Goal: Check status: Check status

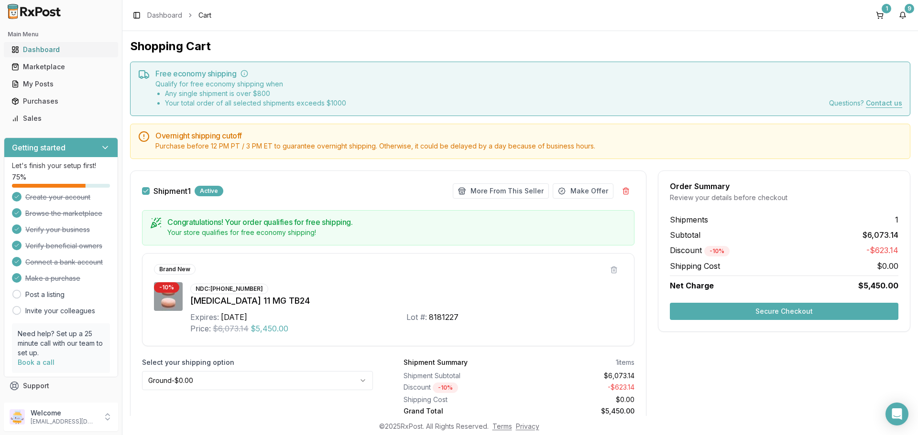
click at [68, 49] on div "Dashboard" at bounding box center [60, 50] width 99 height 10
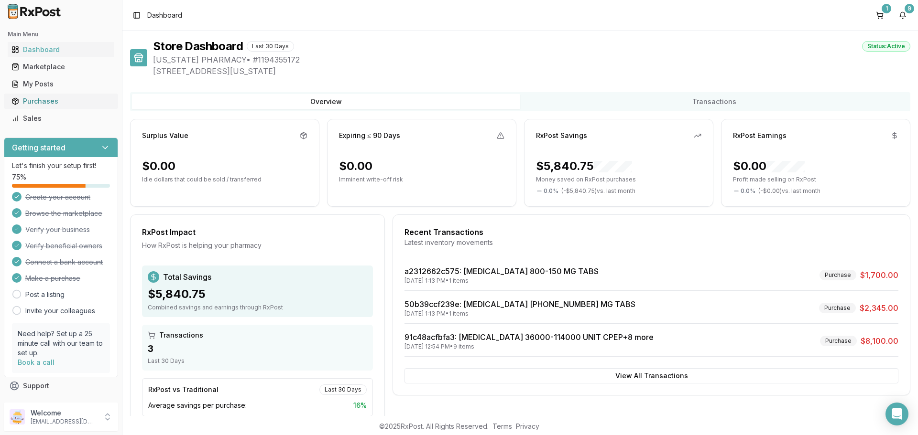
click at [75, 104] on div "Purchases" at bounding box center [60, 102] width 99 height 10
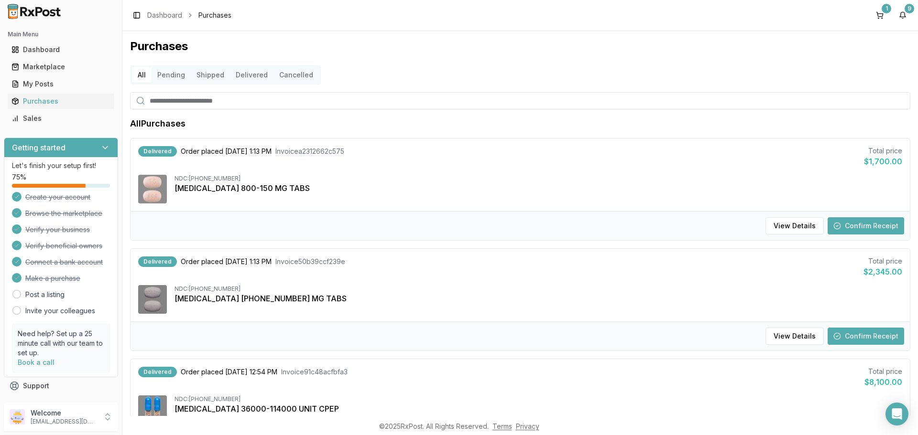
click at [247, 76] on button "Delivered" at bounding box center [251, 74] width 43 height 15
click at [48, 124] on link "Sales" at bounding box center [61, 118] width 107 height 17
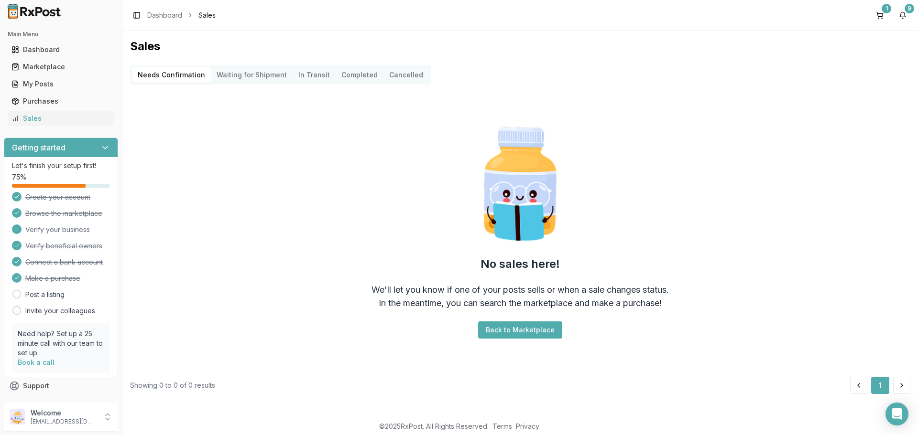
click at [363, 76] on button "Completed" at bounding box center [360, 74] width 48 height 15
click at [37, 54] on div "Dashboard" at bounding box center [60, 50] width 99 height 10
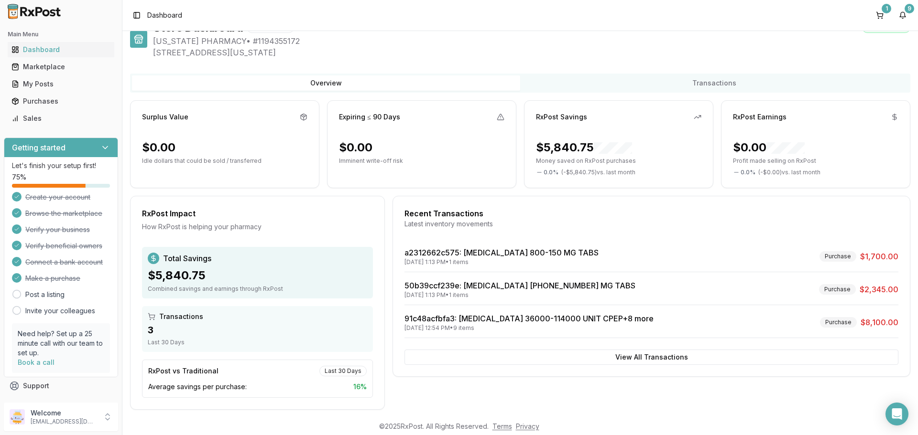
scroll to position [28, 0]
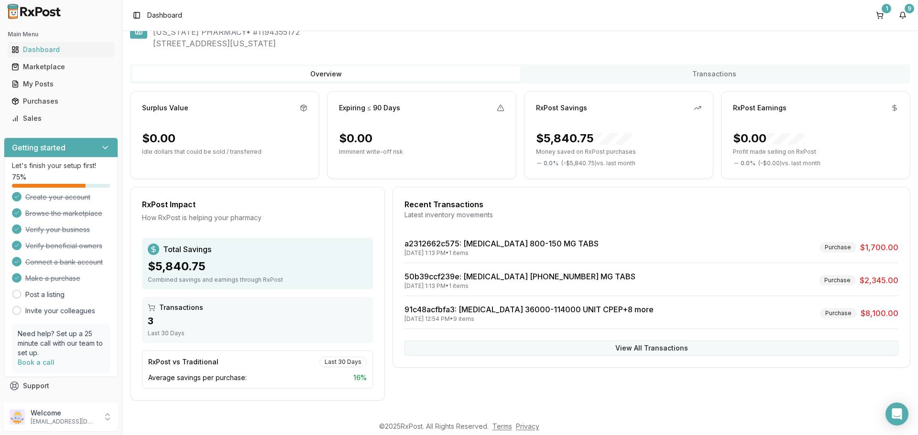
click at [443, 342] on button "View All Transactions" at bounding box center [651, 348] width 494 height 15
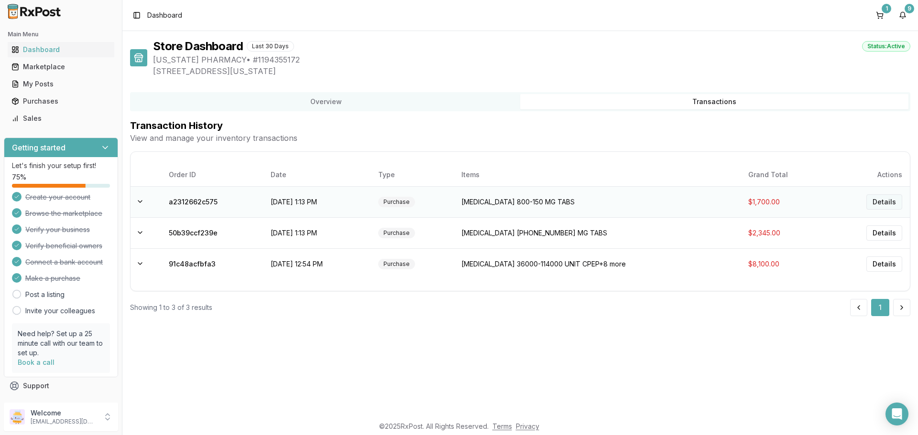
click at [892, 200] on button "Details" at bounding box center [884, 202] width 36 height 15
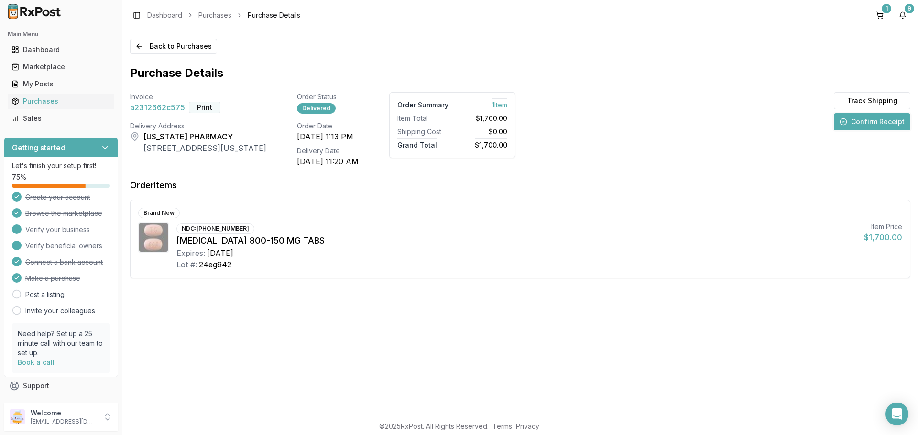
click at [199, 109] on button "Print" at bounding box center [205, 107] width 32 height 11
click at [157, 43] on button "Back to Purchases" at bounding box center [173, 46] width 87 height 15
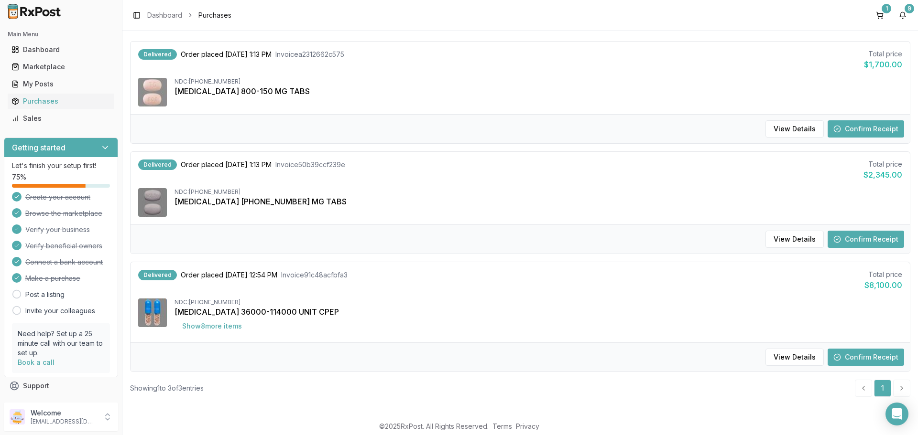
scroll to position [101, 0]
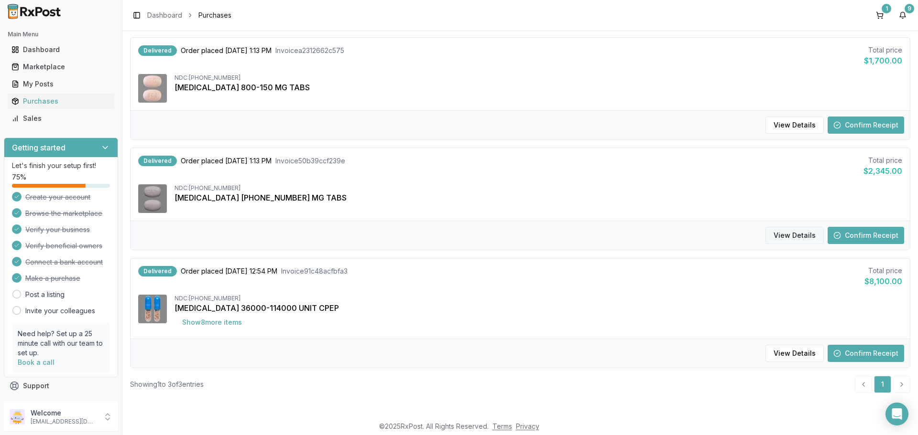
click at [788, 235] on button "View Details" at bounding box center [794, 235] width 58 height 17
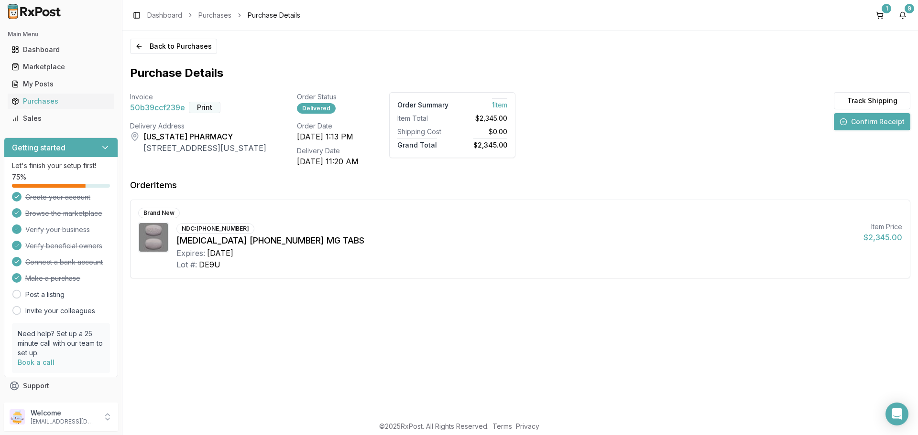
click at [207, 107] on button "Print" at bounding box center [205, 107] width 32 height 11
click at [171, 48] on button "Back to Purchases" at bounding box center [173, 46] width 87 height 15
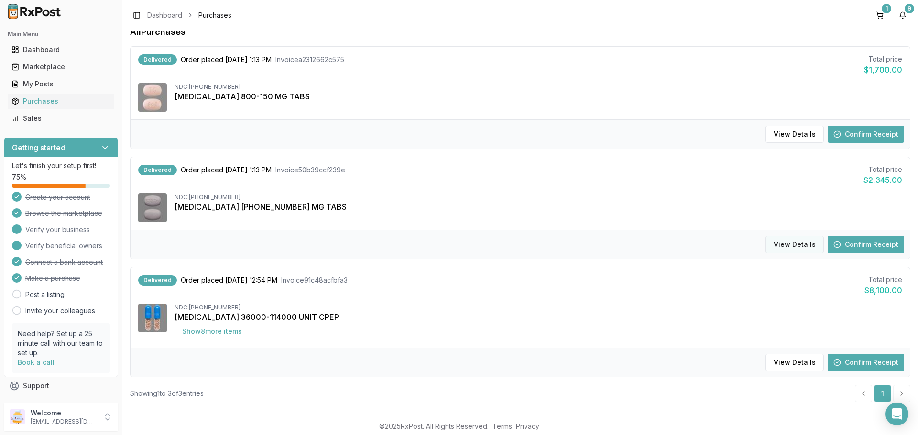
scroll to position [101, 0]
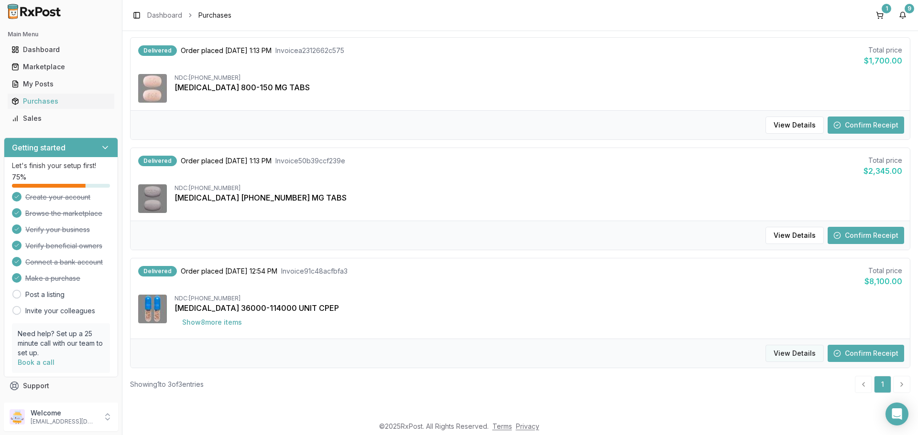
click at [776, 352] on button "View Details" at bounding box center [794, 353] width 58 height 17
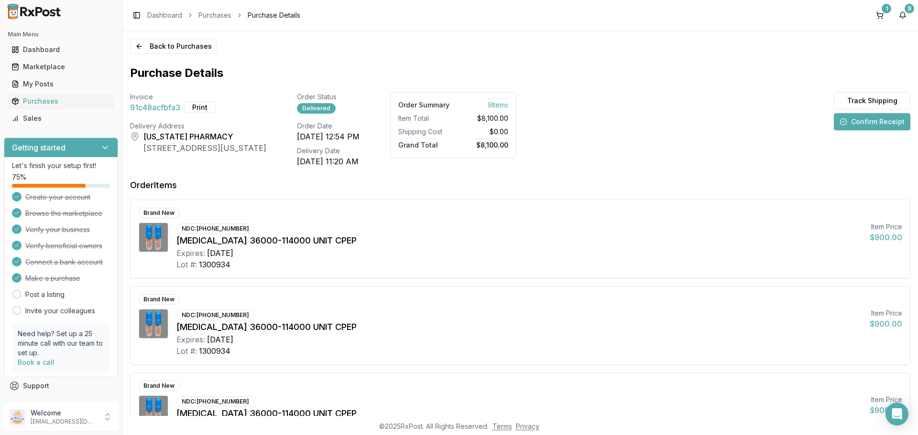
click at [193, 114] on div "Invoice 91c48acfbfa3 Print Order Status Delivered Order Summary 9 Item s Item T…" at bounding box center [323, 129] width 386 height 75
click at [200, 111] on button "Print" at bounding box center [200, 107] width 32 height 11
